Goal: Transaction & Acquisition: Purchase product/service

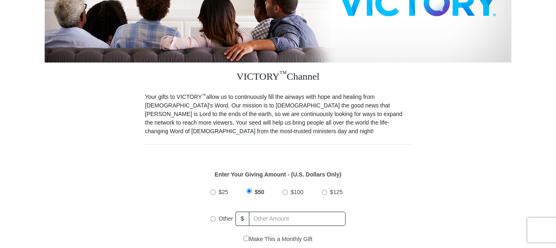
click at [208, 184] on div "$25 $50 $100 $125 Other $" at bounding box center [277, 208] width 143 height 53
click at [213, 190] on input "$25" at bounding box center [212, 192] width 5 height 5
radio input "true"
click at [213, 189] on input "$25" at bounding box center [212, 191] width 5 height 5
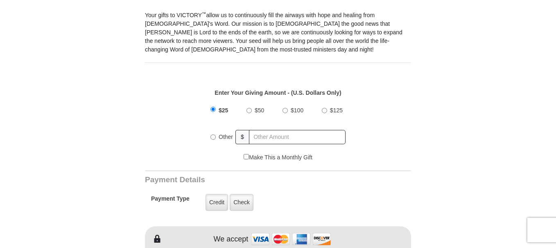
scroll to position [286, 0]
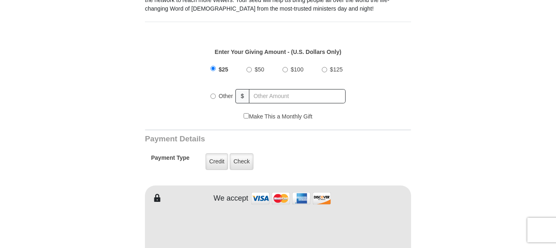
type input "[PERSON_NAME]"
type input "DeLuis"
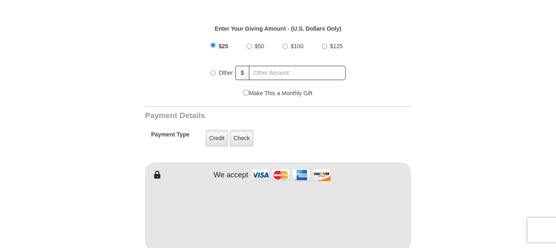
scroll to position [368, 0]
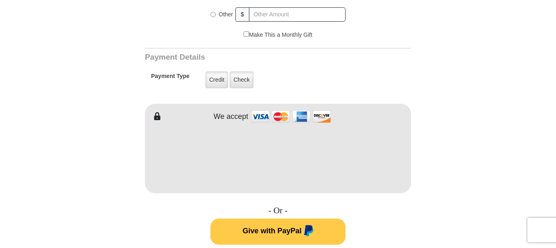
click at [440, 170] on form "VICTORY Channel Online Giving VICTORY Channel is a worldwide, on-air television…" at bounding box center [278, 148] width 466 height 979
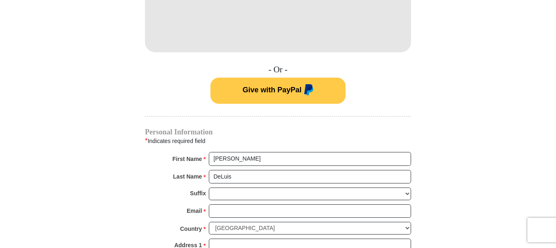
scroll to position [532, 0]
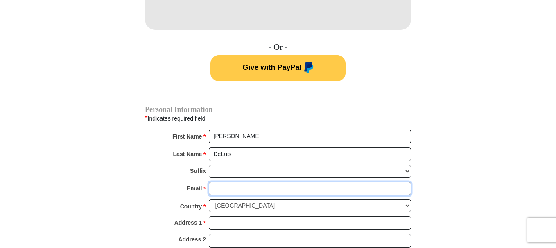
click at [214, 182] on input "Email *" at bounding box center [310, 189] width 202 height 14
type input "[EMAIL_ADDRESS][DOMAIN_NAME]"
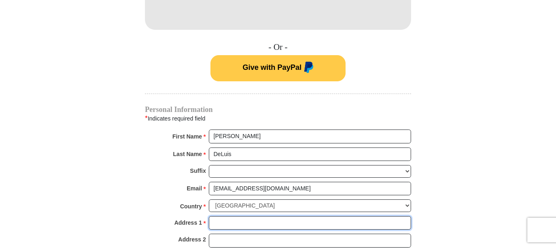
type input "[STREET_ADDRESS]"
type input "[GEOGRAPHIC_DATA]"
select select "[GEOGRAPHIC_DATA]"
type input "76137"
type input "8178321885"
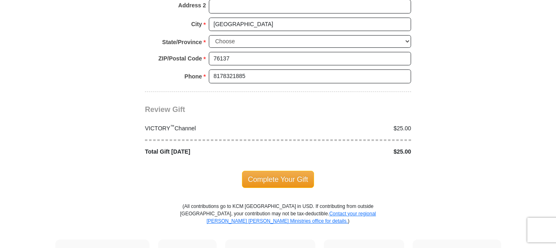
scroll to position [777, 0]
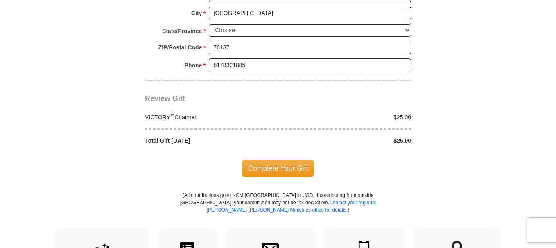
drag, startPoint x: 271, startPoint y: 159, endPoint x: 486, endPoint y: 136, distance: 216.8
click at [272, 160] on span "Complete Your Gift" at bounding box center [278, 168] width 72 height 17
click at [0, 0] on div at bounding box center [0, 0] width 0 height 0
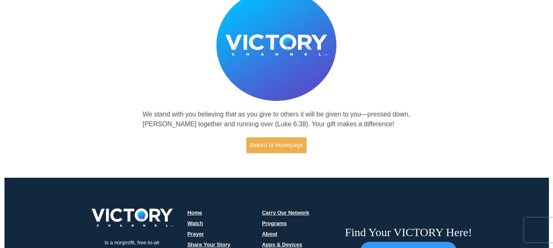
scroll to position [82, 0]
